Goal: Information Seeking & Learning: Learn about a topic

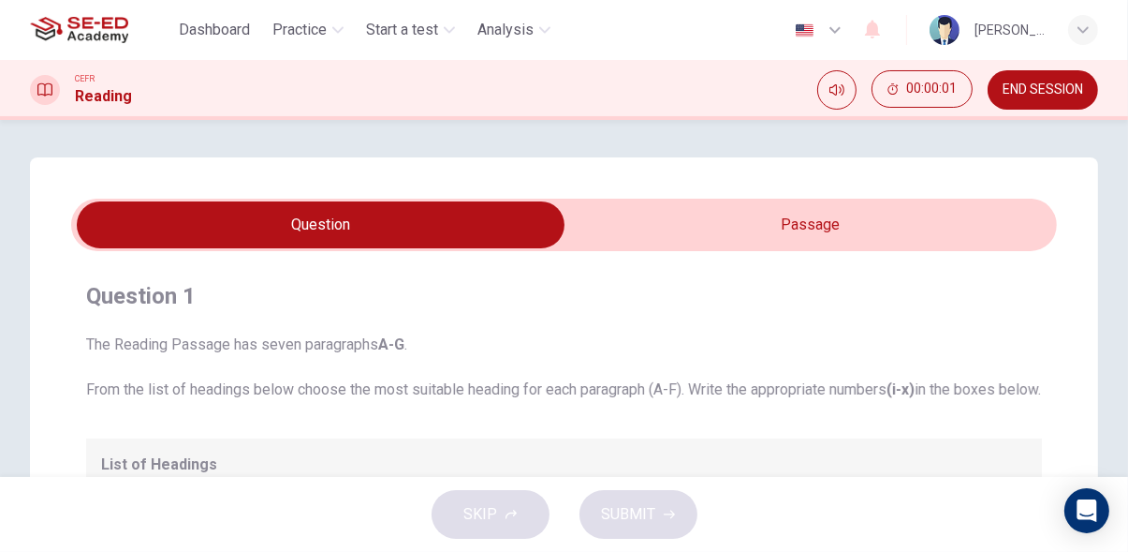
click at [1052, 92] on span "END SESSION" at bounding box center [1043, 89] width 81 height 15
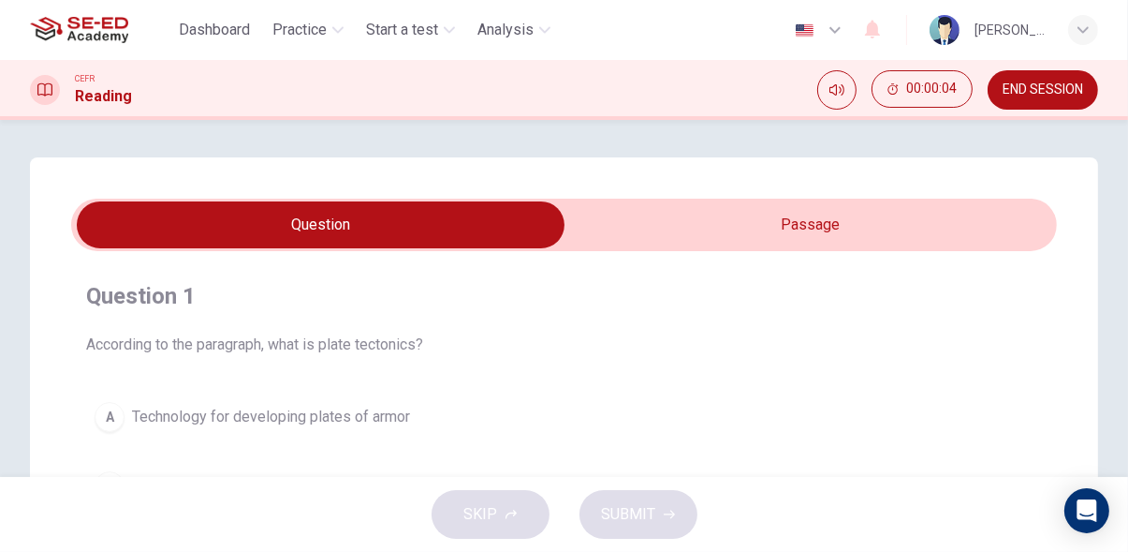
click at [858, 226] on input "checkbox" at bounding box center [321, 224] width 1480 height 47
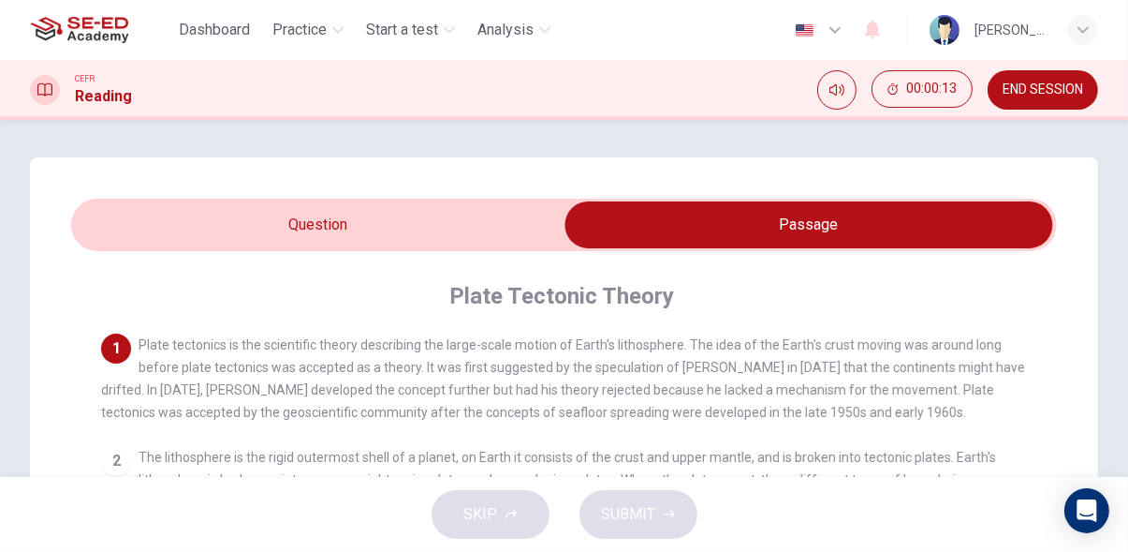
click at [140, 229] on input "checkbox" at bounding box center [809, 224] width 1480 height 47
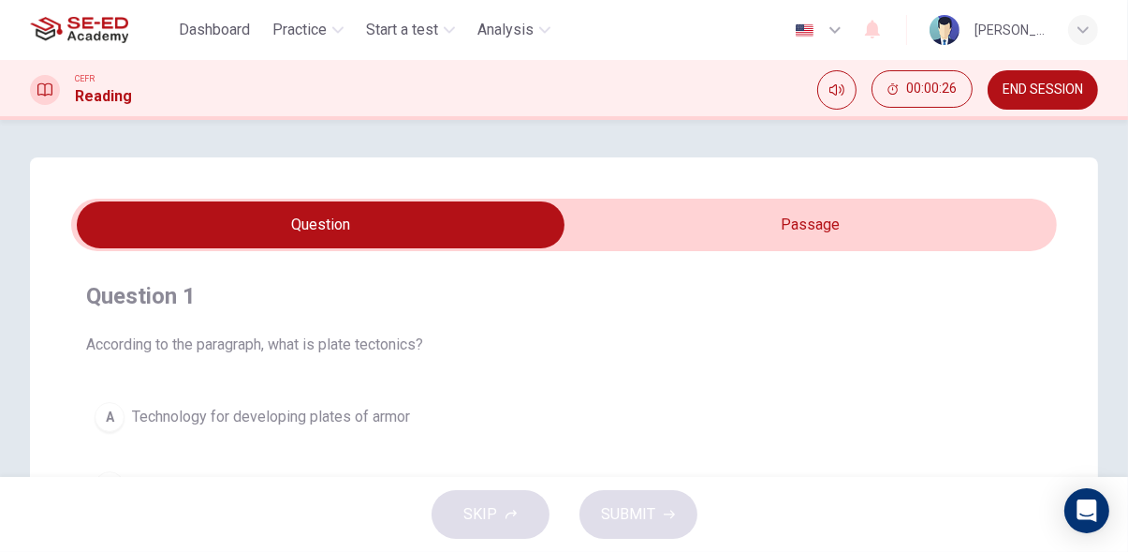
click at [905, 210] on input "checkbox" at bounding box center [321, 224] width 1480 height 47
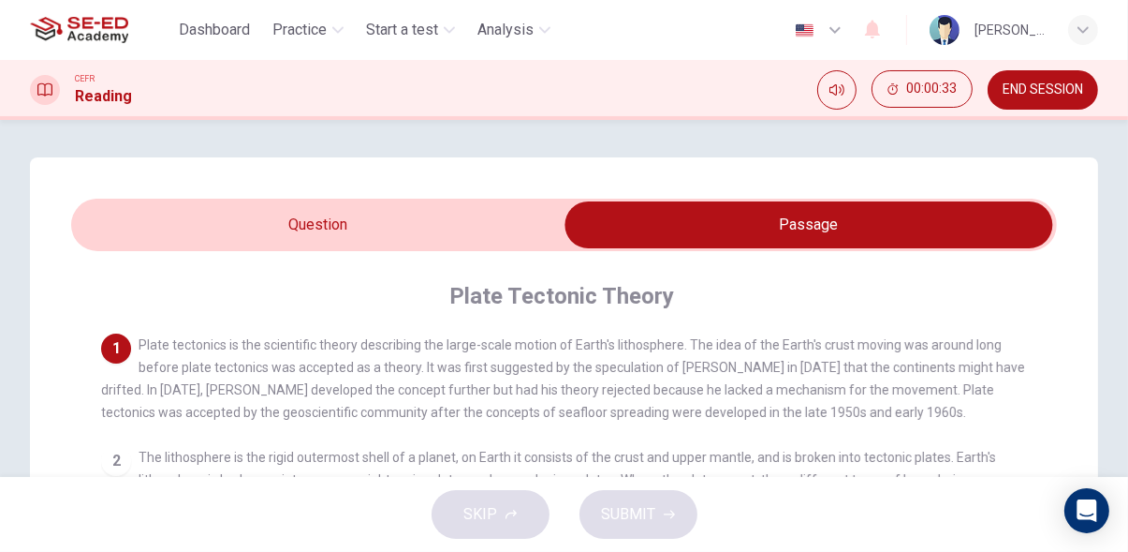
click at [117, 241] on input "checkbox" at bounding box center [809, 224] width 1480 height 47
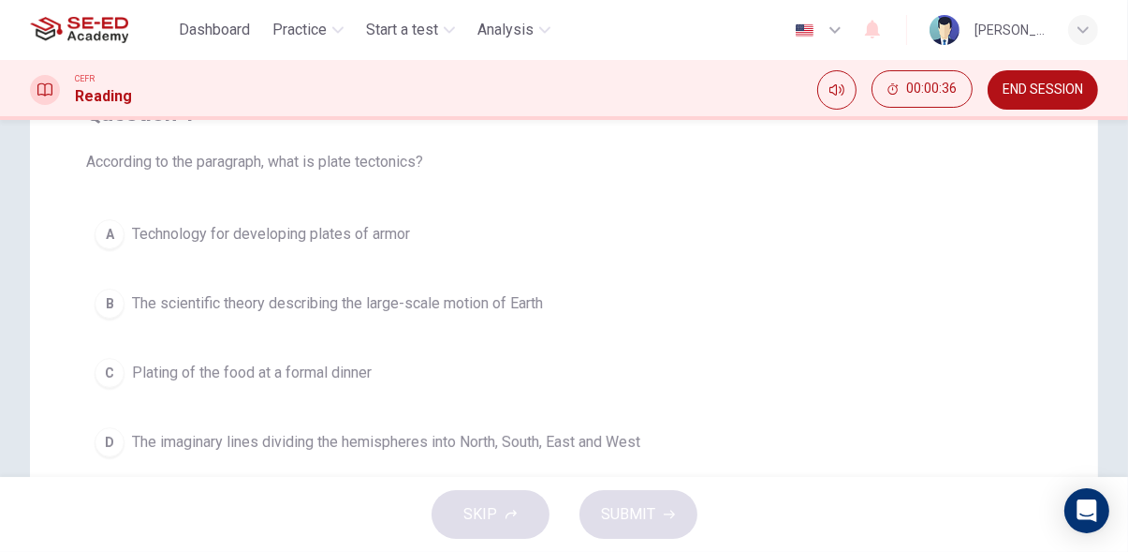
scroll to position [184, 0]
click at [150, 301] on span "The scientific theory describing the large-scale motion of Earth" at bounding box center [337, 301] width 411 height 22
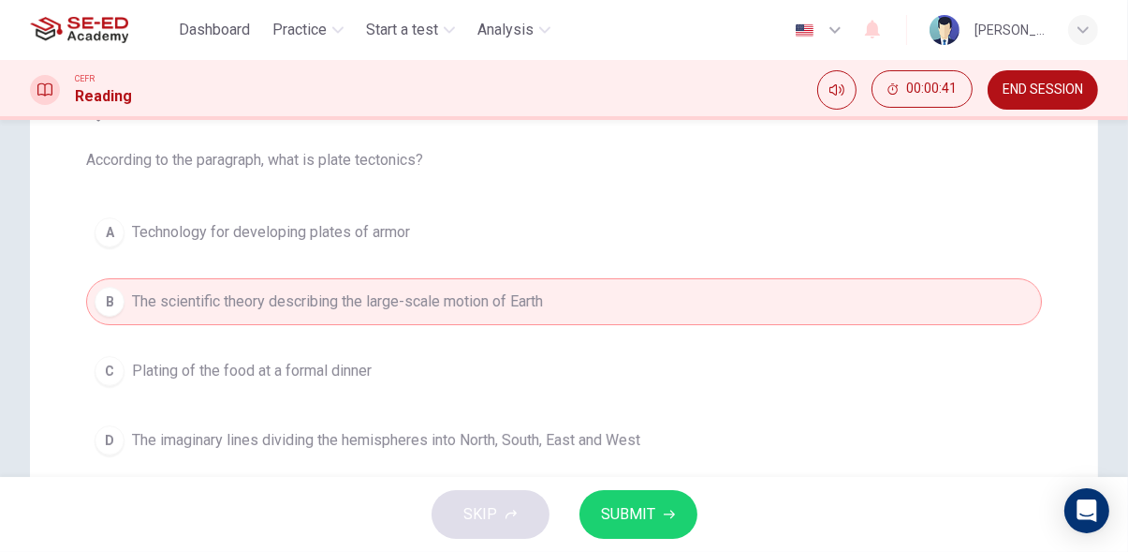
click at [671, 512] on icon "button" at bounding box center [669, 514] width 11 height 8
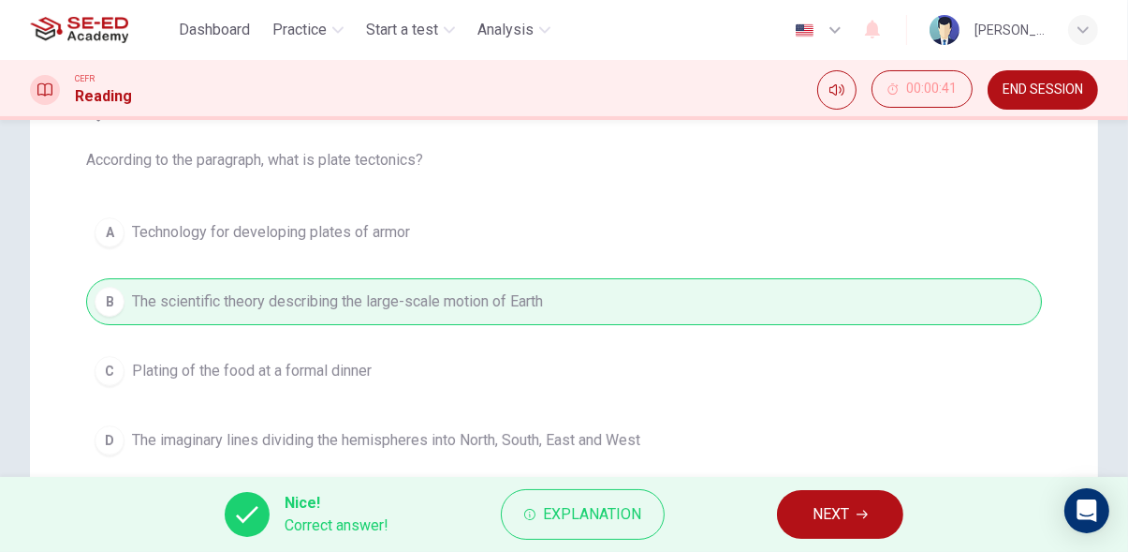
click at [848, 508] on span "NEXT" at bounding box center [831, 514] width 37 height 26
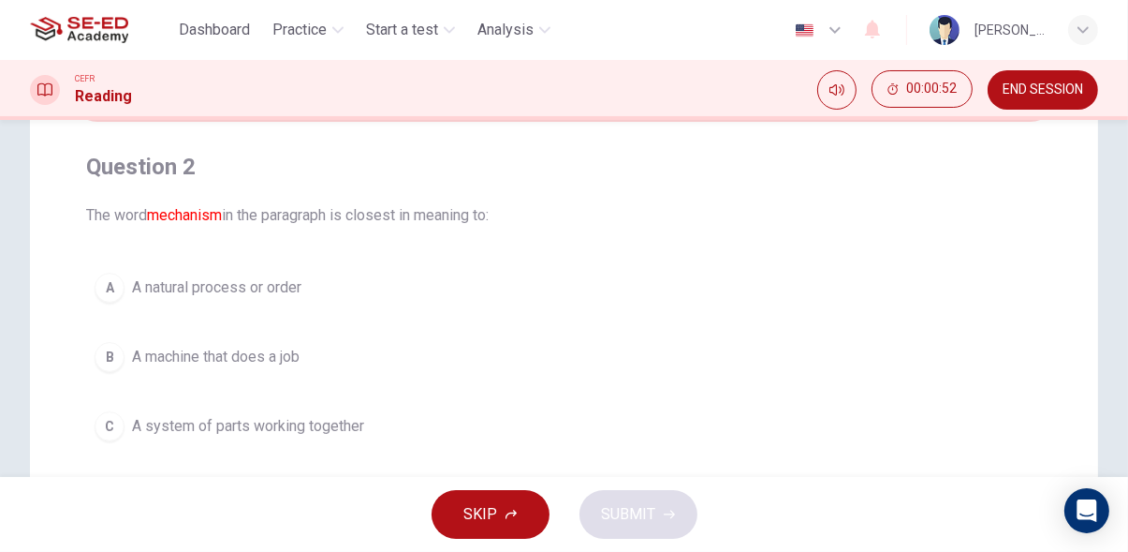
scroll to position [0, 0]
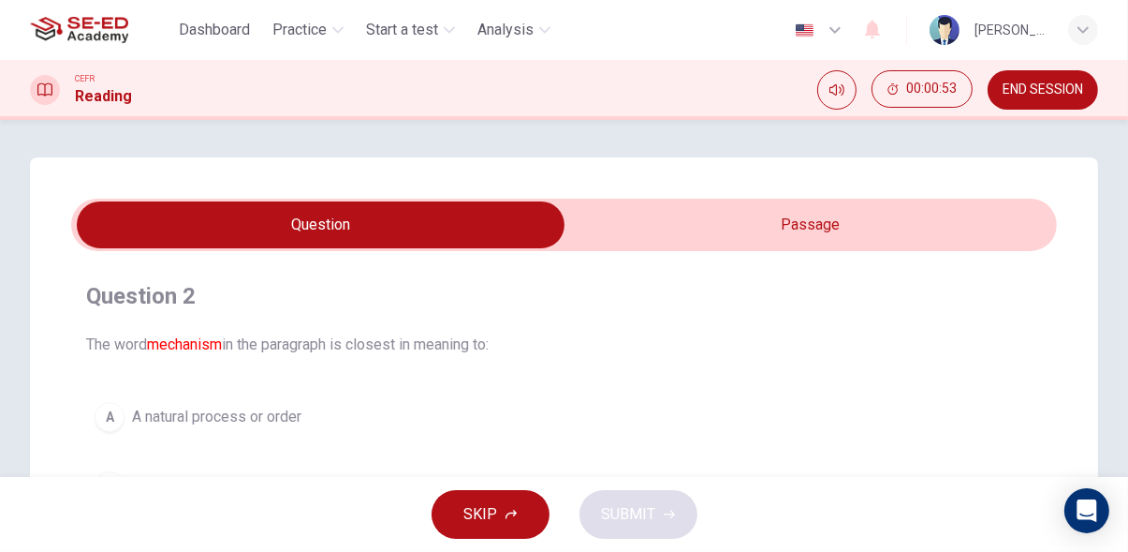
click at [912, 220] on input "checkbox" at bounding box center [321, 224] width 1480 height 47
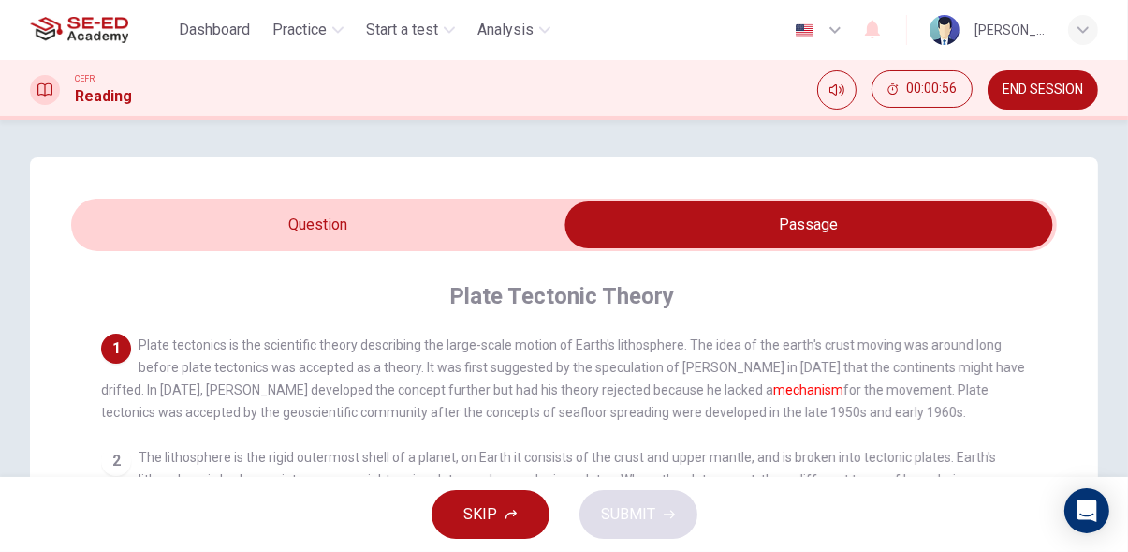
click at [142, 240] on input "checkbox" at bounding box center [809, 224] width 1480 height 47
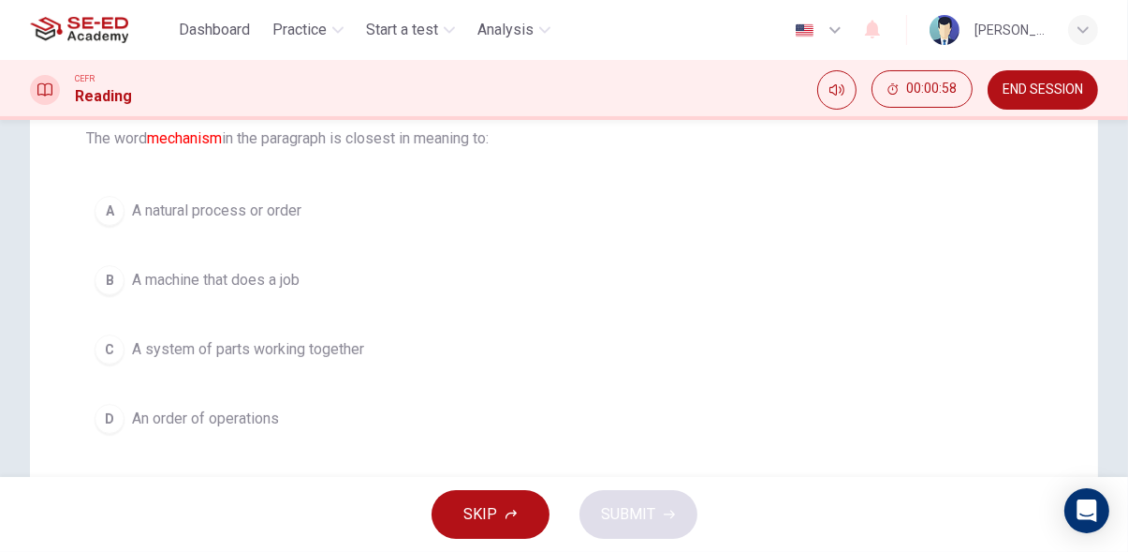
scroll to position [207, 0]
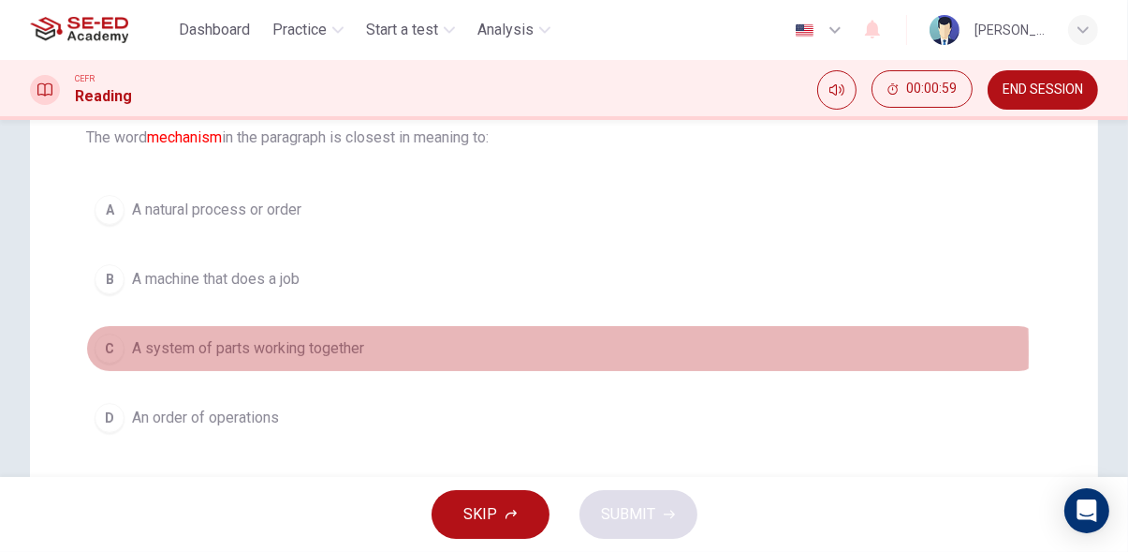
click at [112, 347] on div "C" at bounding box center [110, 348] width 30 height 30
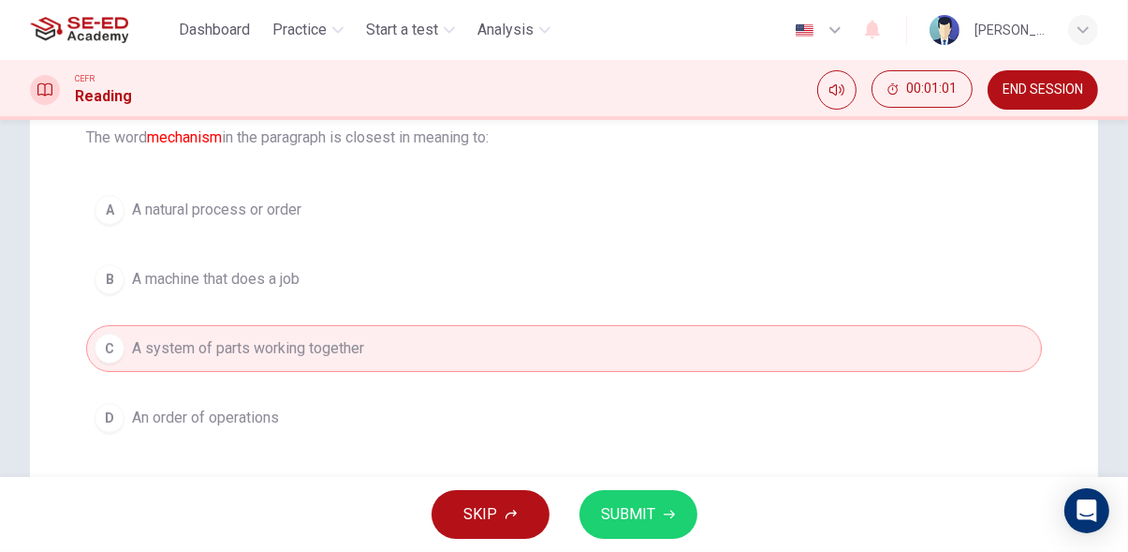
click at [652, 525] on span "SUBMIT" at bounding box center [629, 514] width 54 height 26
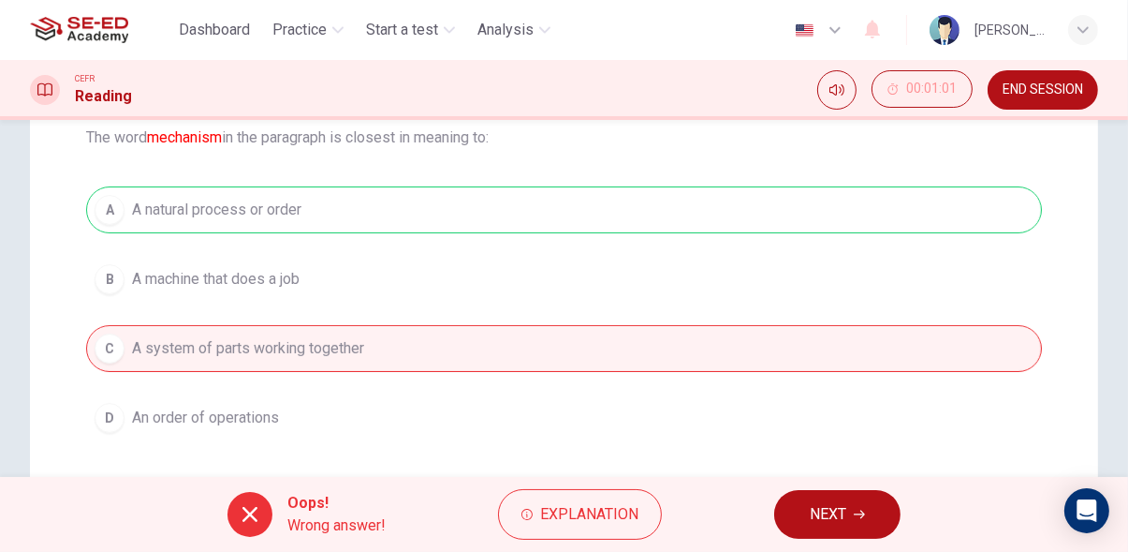
click at [881, 509] on button "NEXT" at bounding box center [837, 514] width 126 height 49
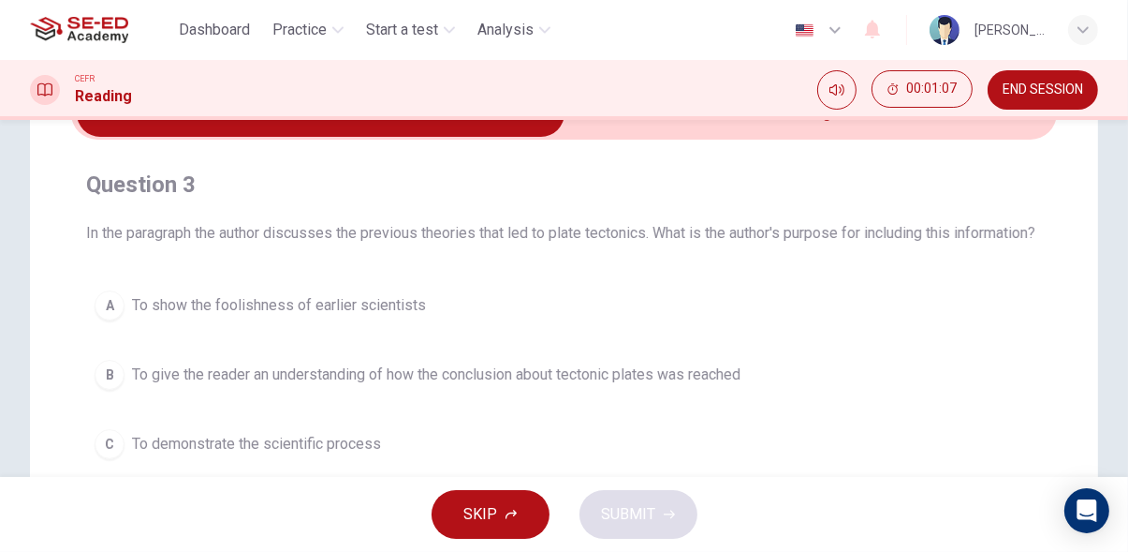
scroll to position [0, 0]
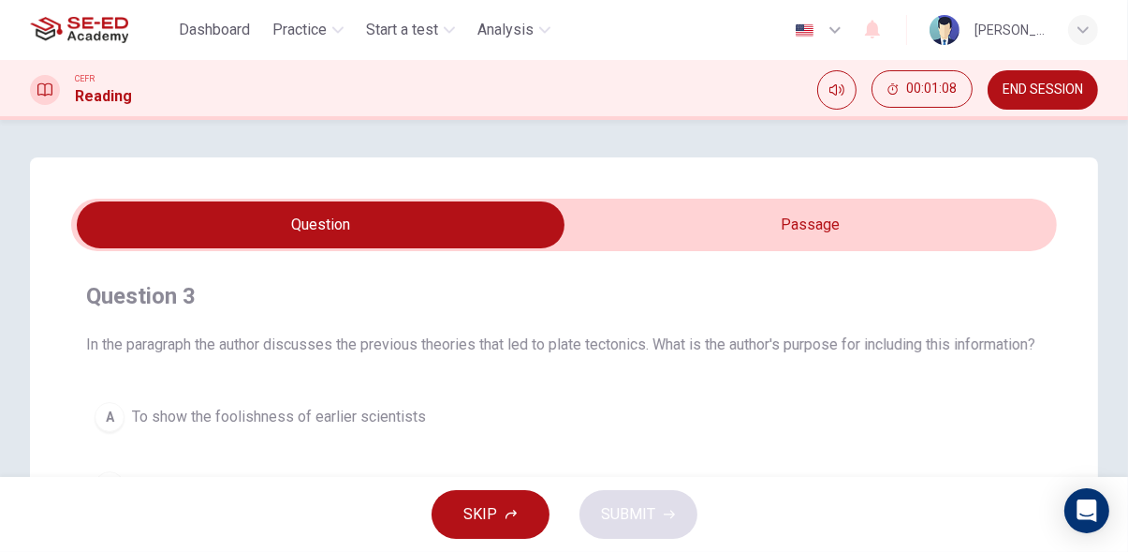
click at [945, 205] on input "checkbox" at bounding box center [321, 224] width 1480 height 47
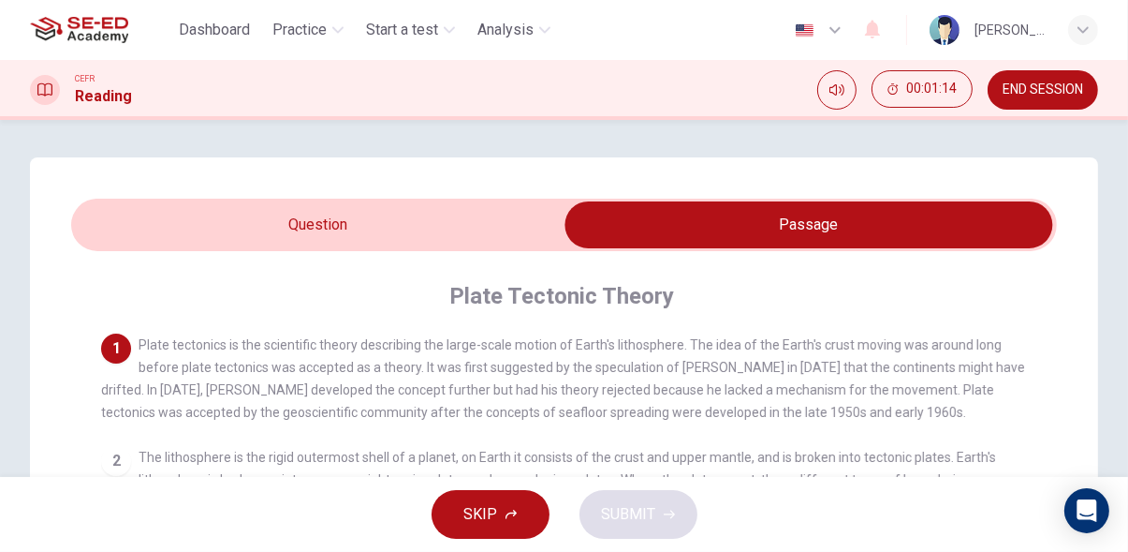
click at [119, 218] on input "checkbox" at bounding box center [809, 224] width 1480 height 47
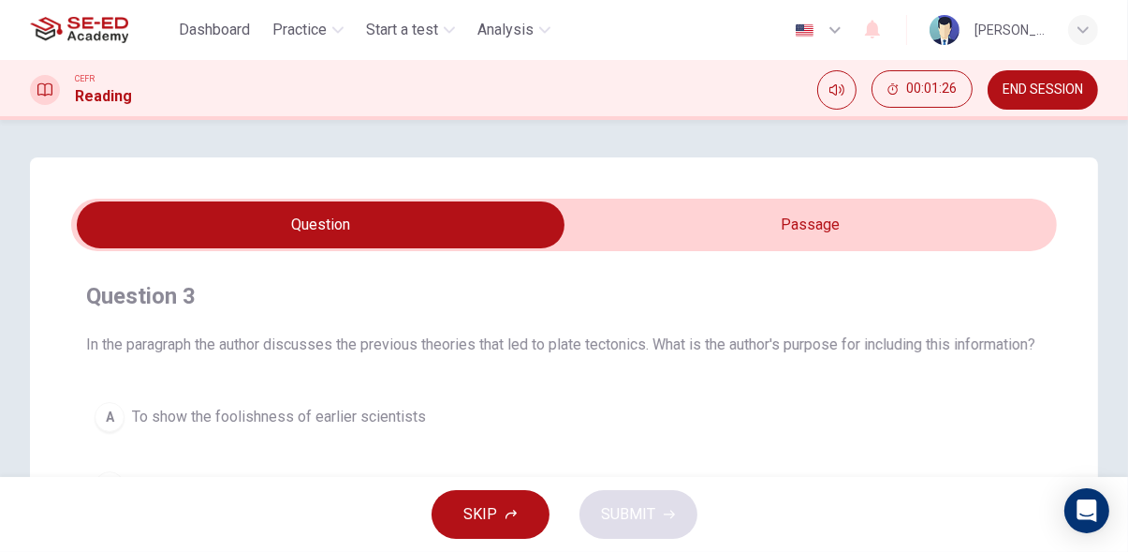
click at [932, 213] on input "checkbox" at bounding box center [321, 224] width 1480 height 47
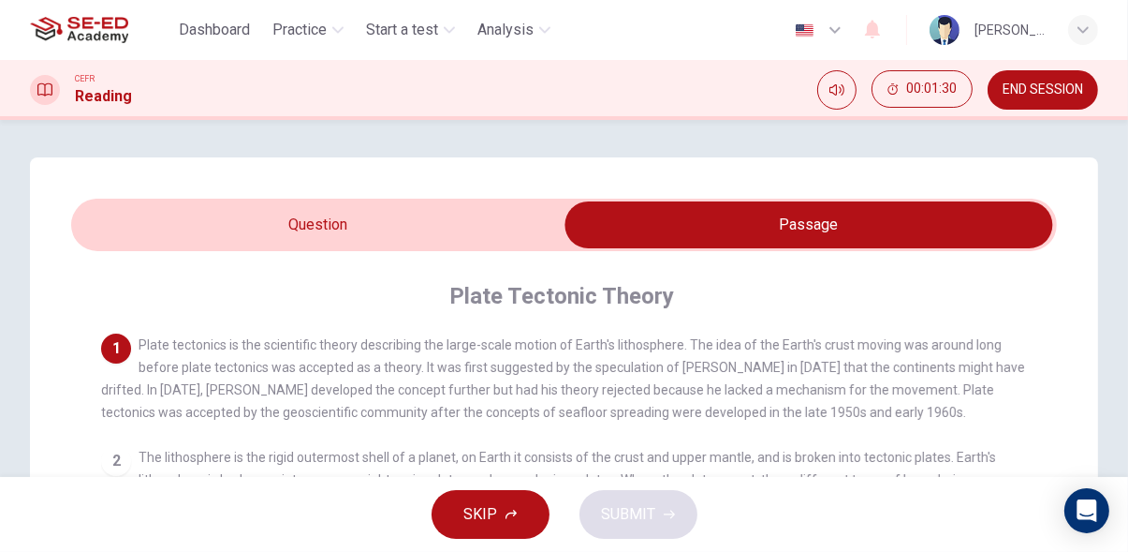
click at [124, 228] on input "checkbox" at bounding box center [809, 224] width 1480 height 47
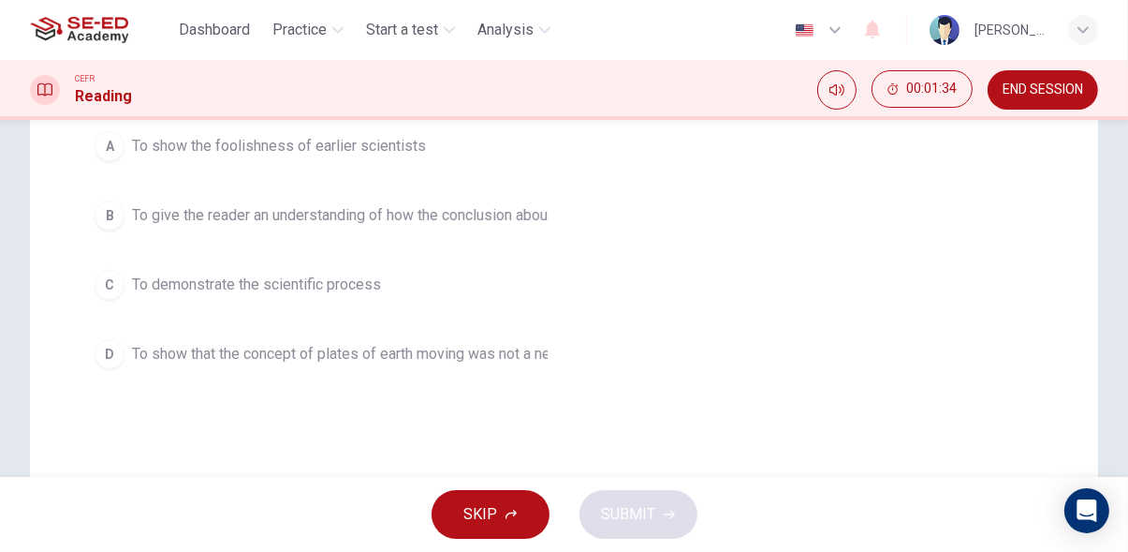
scroll to position [274, 0]
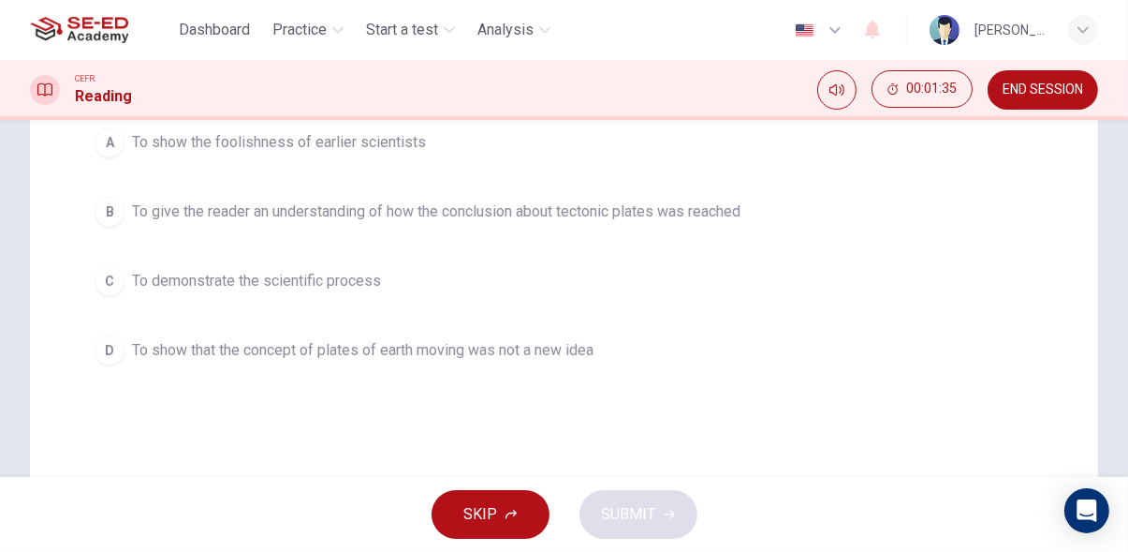
click at [1026, 368] on button "D To show that the concept of plates of earth moving was not a new idea" at bounding box center [564, 350] width 956 height 47
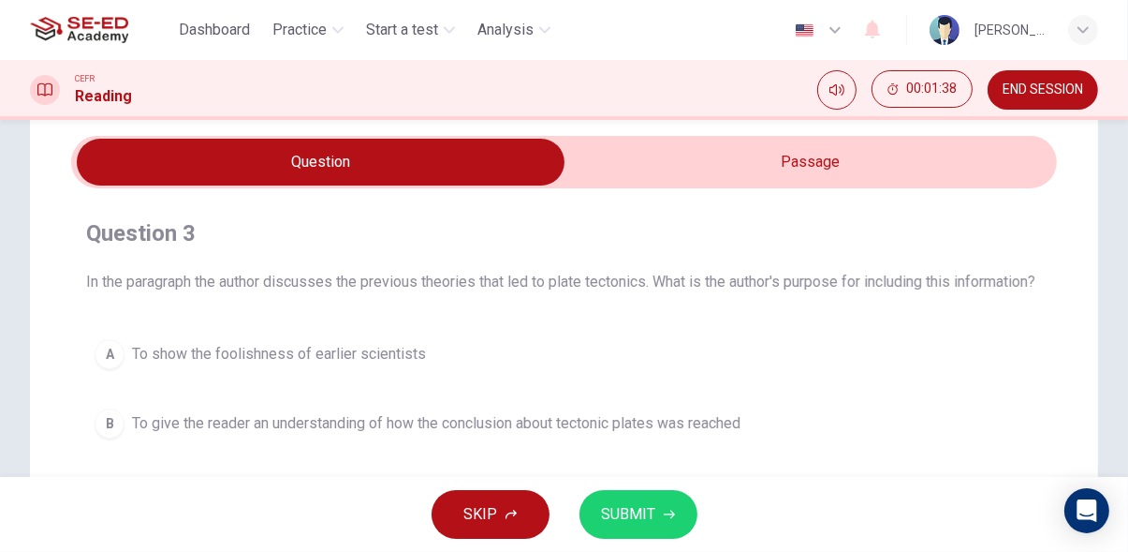
scroll to position [0, 0]
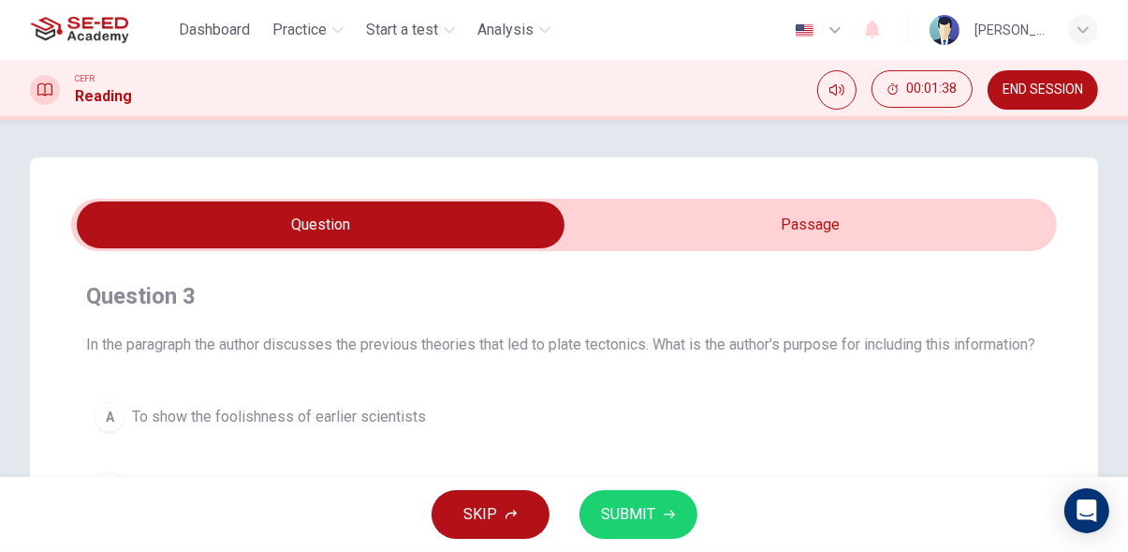
click at [959, 219] on input "checkbox" at bounding box center [321, 224] width 1480 height 47
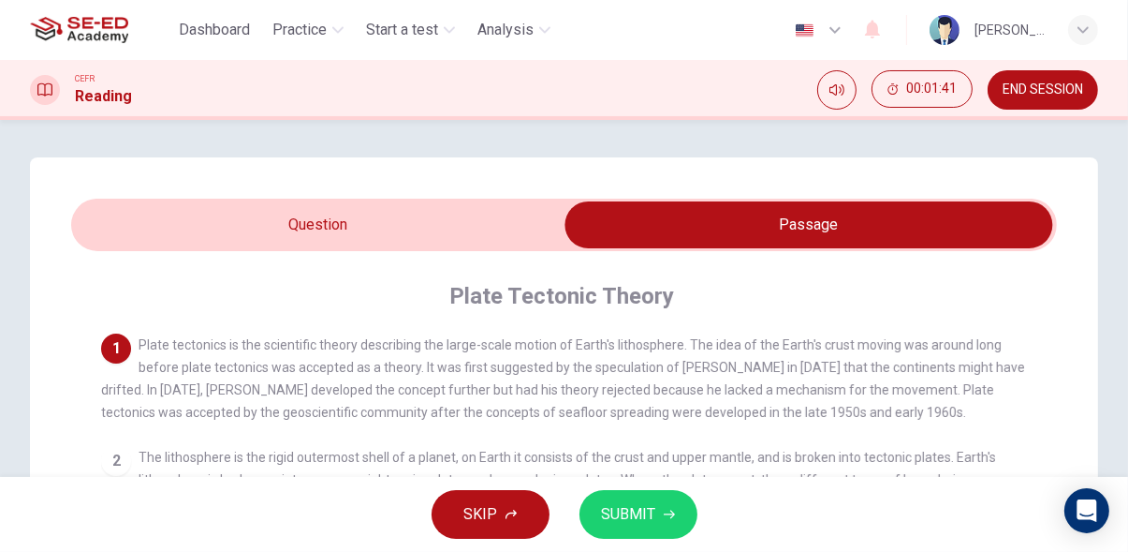
click at [125, 243] on input "checkbox" at bounding box center [809, 224] width 1480 height 47
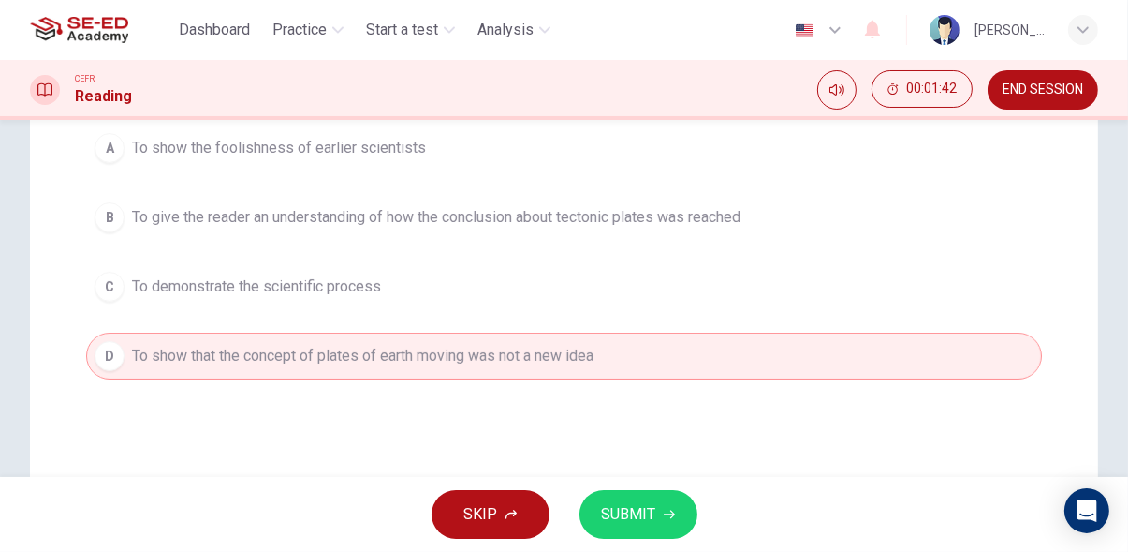
scroll to position [277, 0]
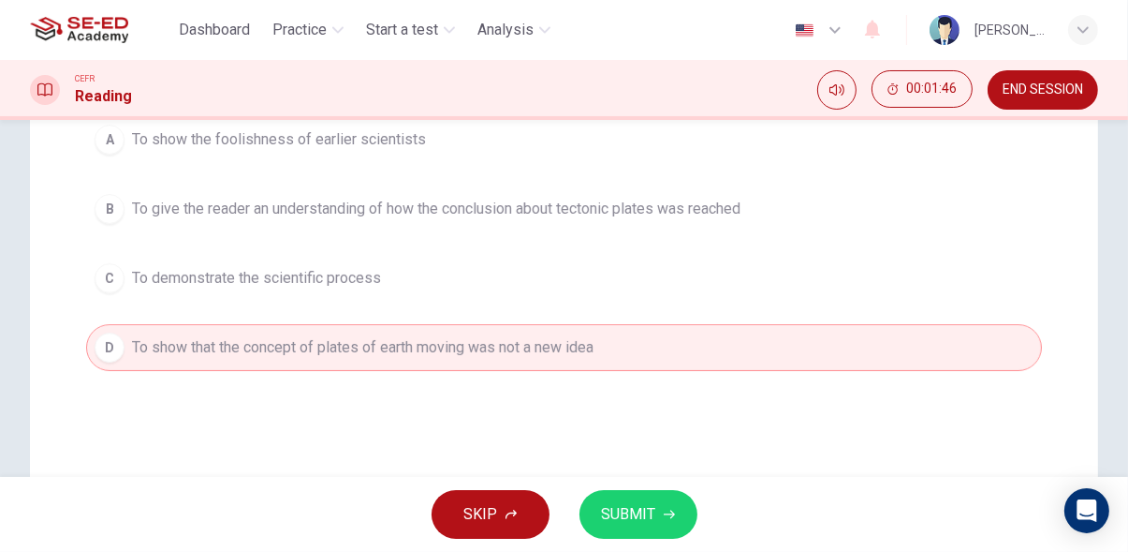
click at [673, 496] on button "SUBMIT" at bounding box center [639, 514] width 118 height 49
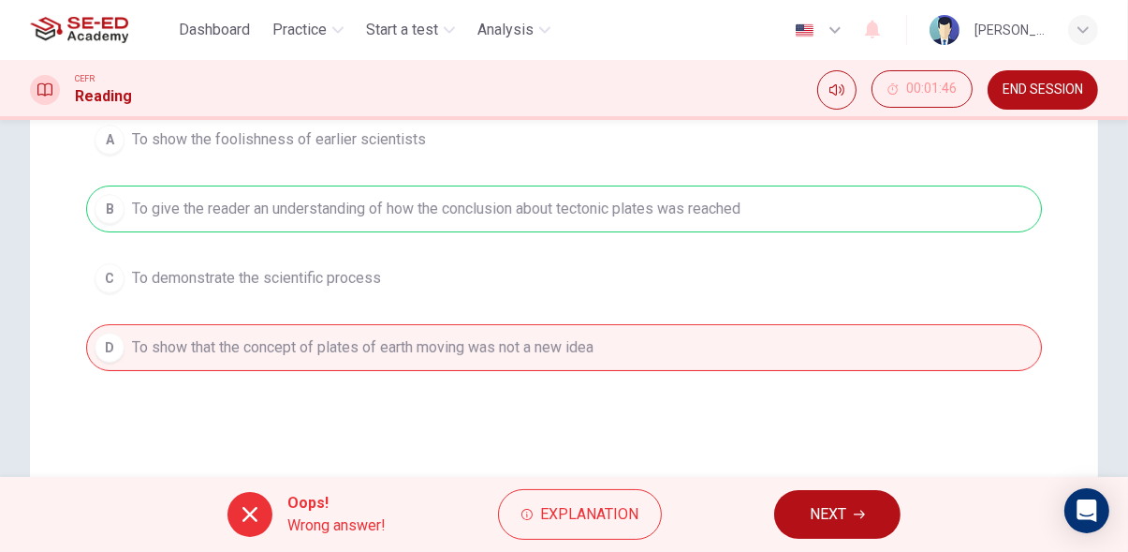
click at [841, 509] on span "NEXT" at bounding box center [828, 514] width 37 height 26
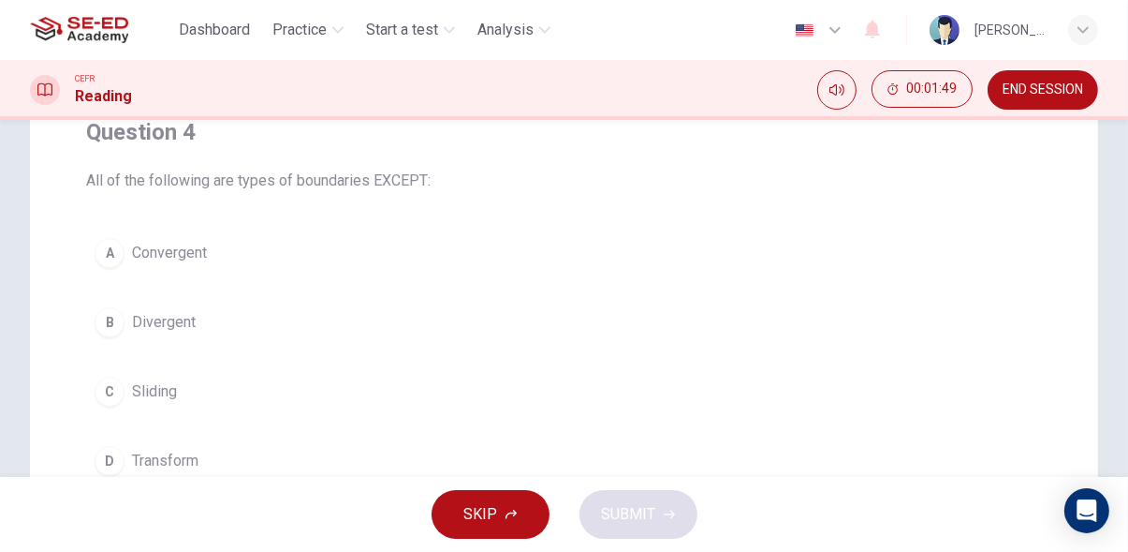
scroll to position [0, 0]
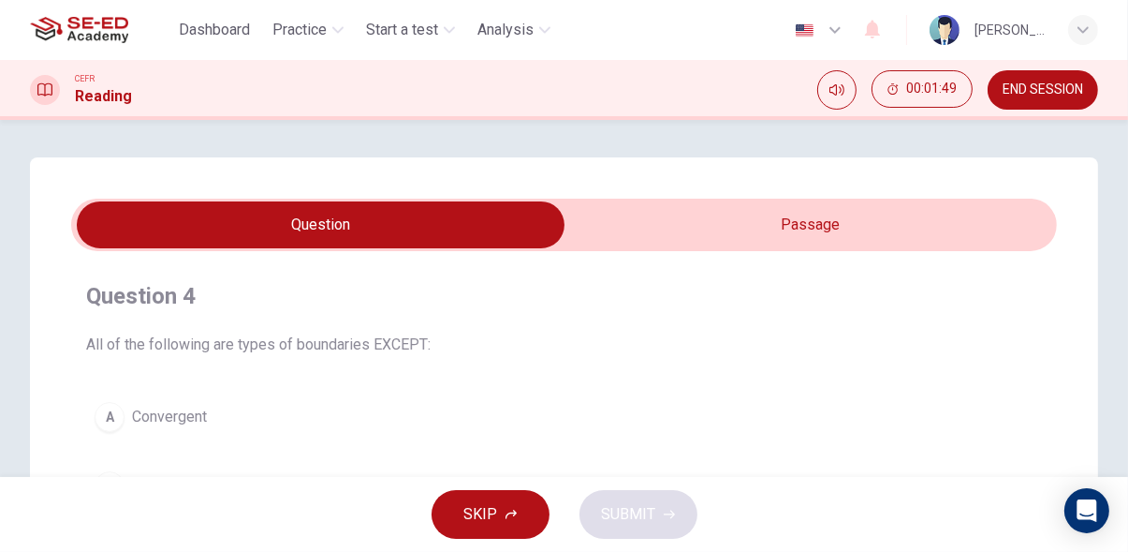
click at [938, 232] on input "checkbox" at bounding box center [321, 224] width 1480 height 47
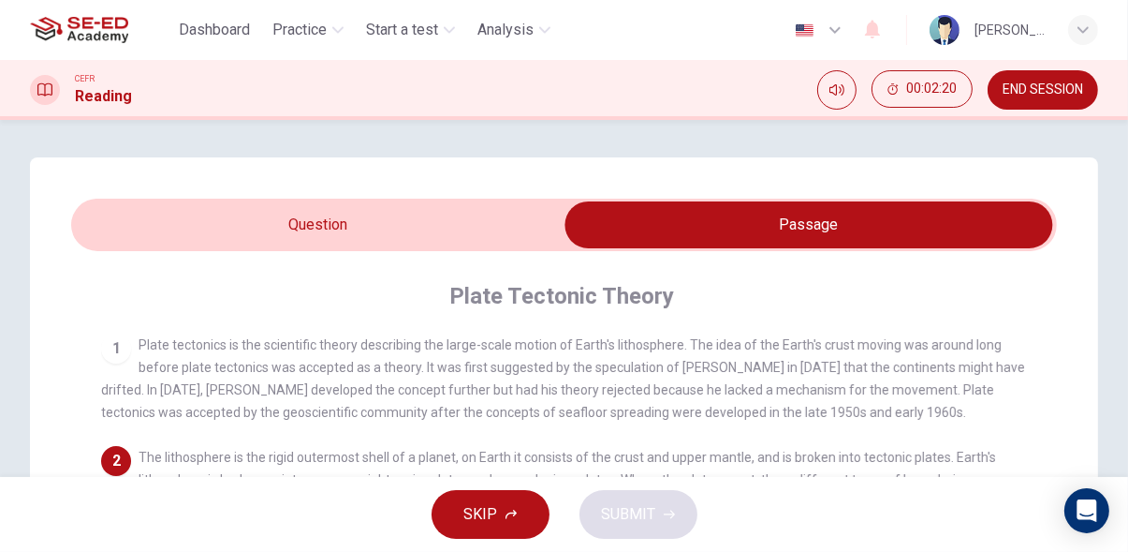
click at [159, 219] on input "checkbox" at bounding box center [809, 224] width 1480 height 47
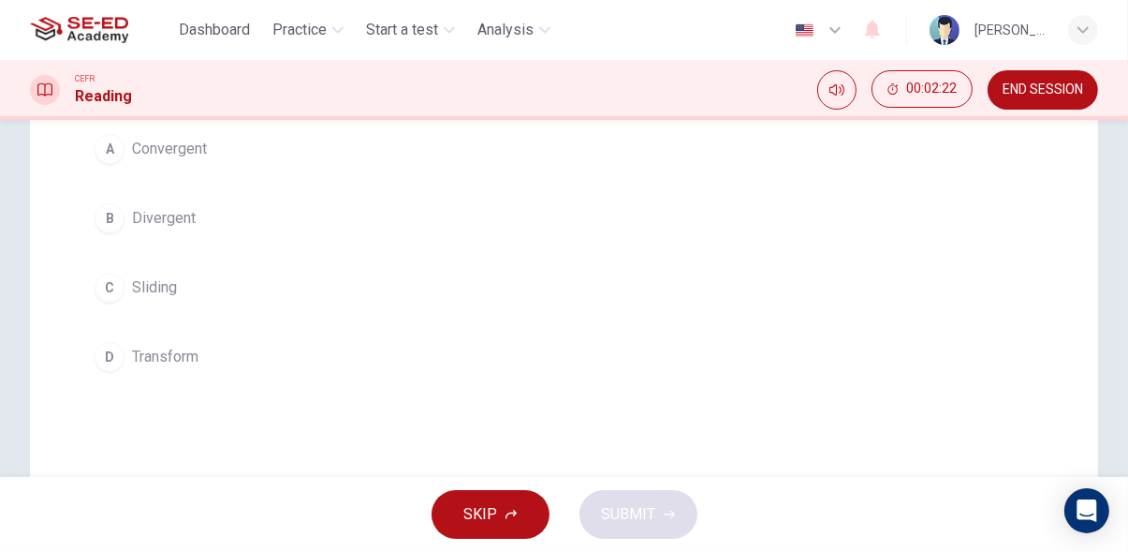
scroll to position [270, 0]
click at [146, 286] on span "Sliding" at bounding box center [154, 285] width 45 height 22
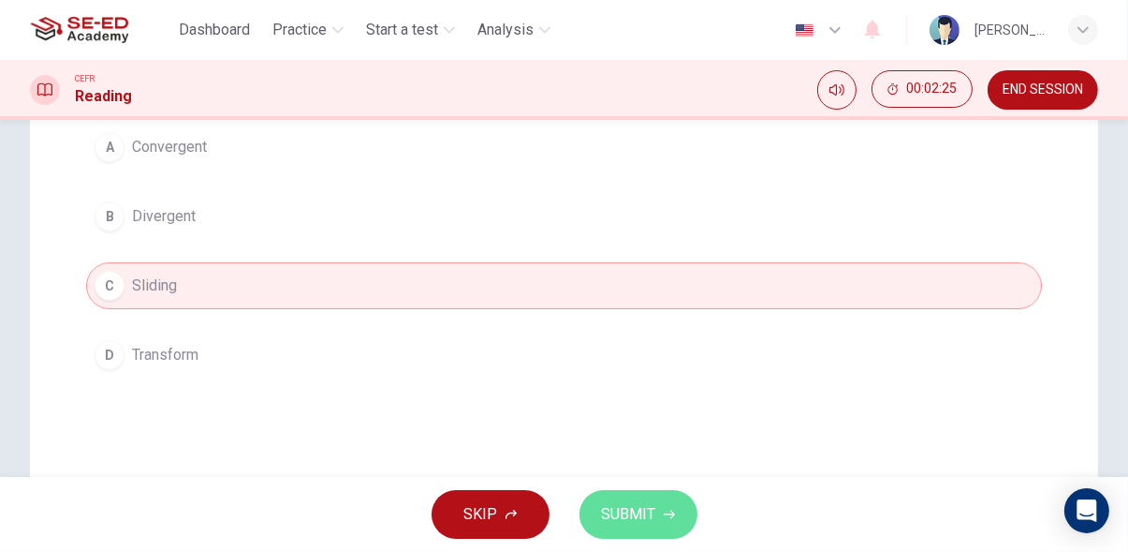
click at [668, 514] on icon "button" at bounding box center [669, 514] width 11 height 8
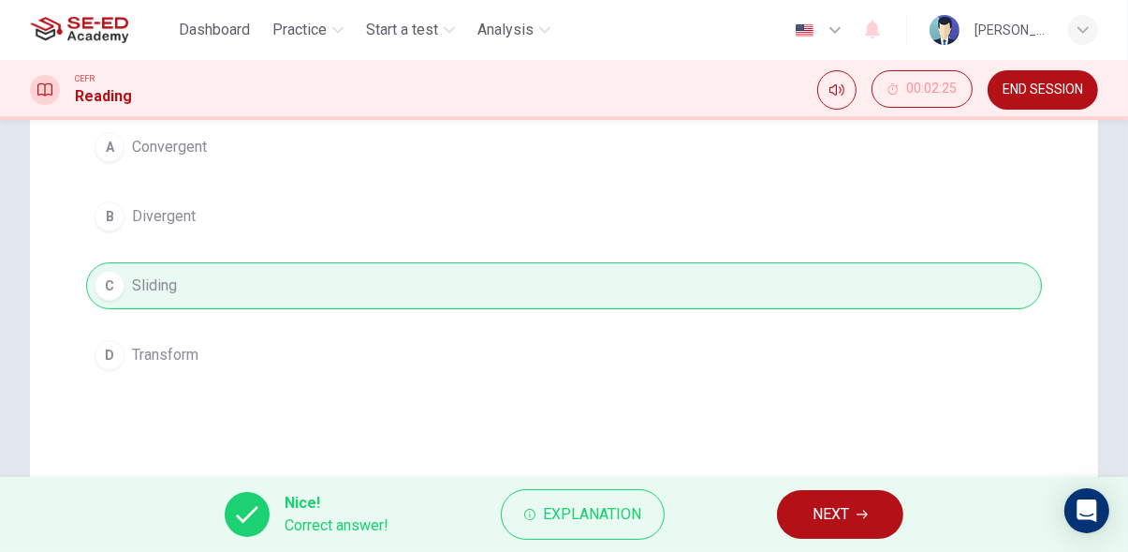
click at [862, 517] on icon "button" at bounding box center [862, 513] width 11 height 11
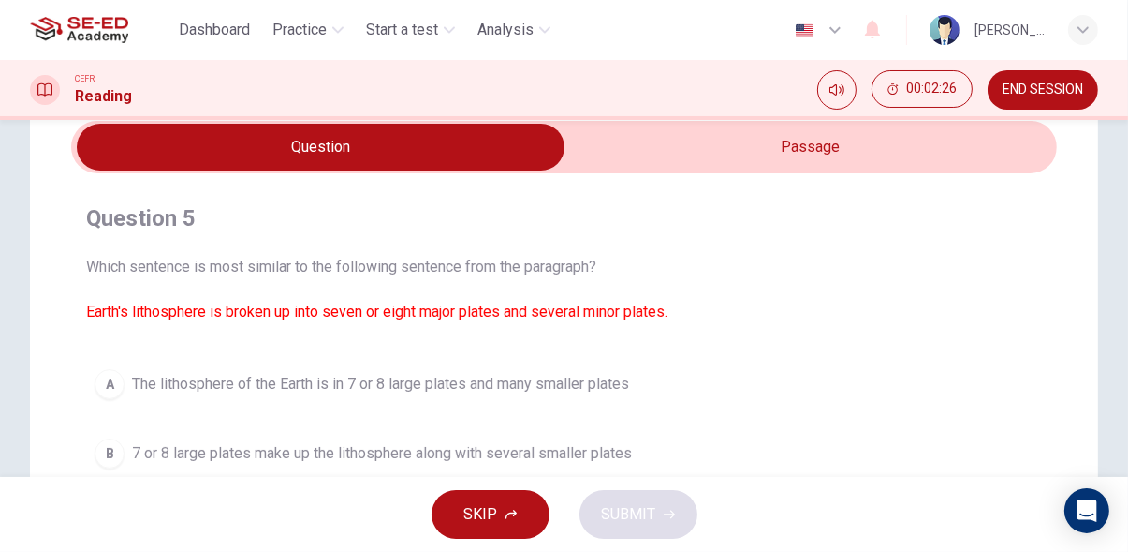
scroll to position [0, 0]
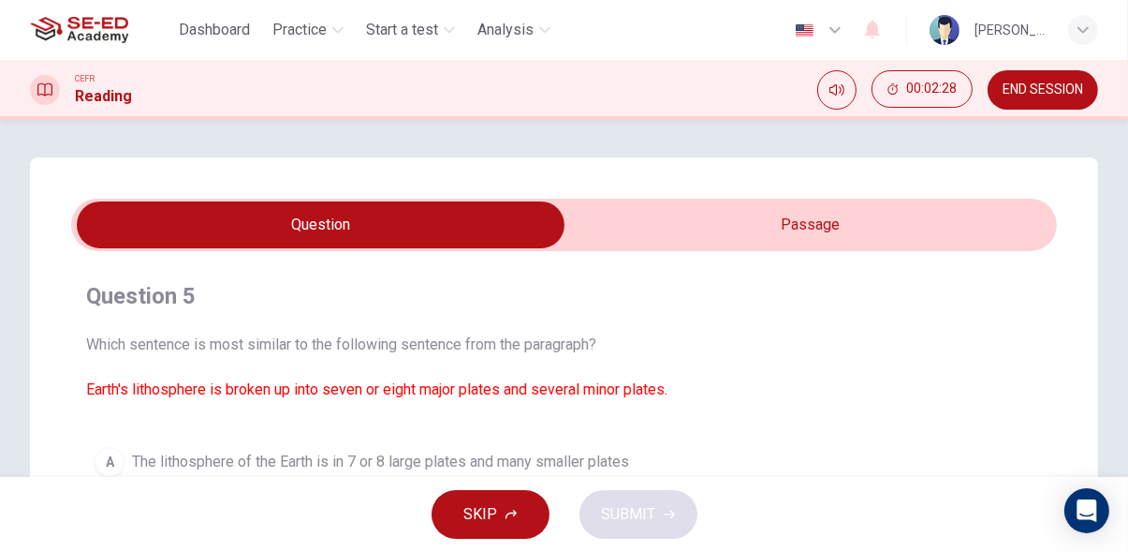
click at [970, 399] on span "Which sentence is most similar to the following sentence from the paragraph? Ea…" at bounding box center [564, 366] width 956 height 67
click at [881, 231] on input "checkbox" at bounding box center [321, 224] width 1480 height 47
checkbox input "true"
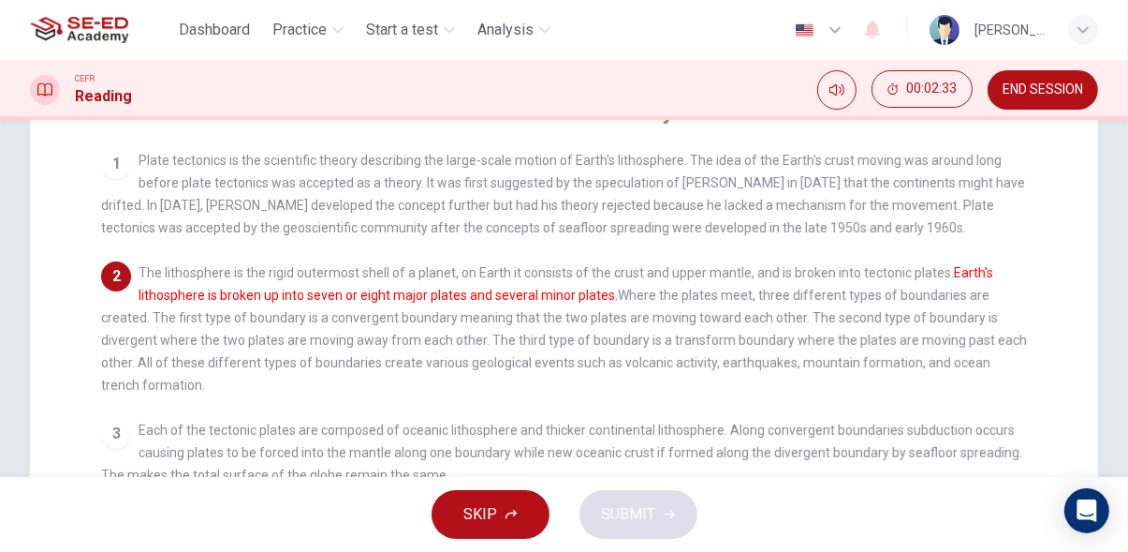
scroll to position [185, 0]
